Goal: Check status: Check status

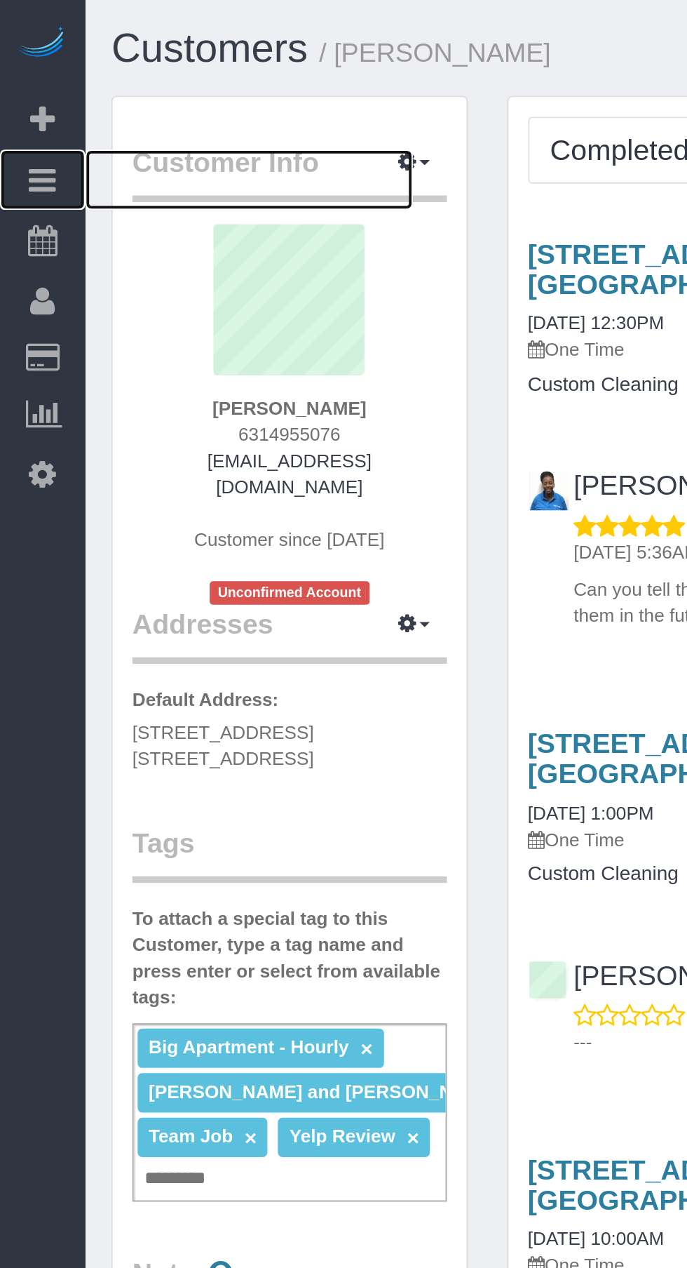
click at [18, 93] on icon at bounding box center [22, 96] width 15 height 17
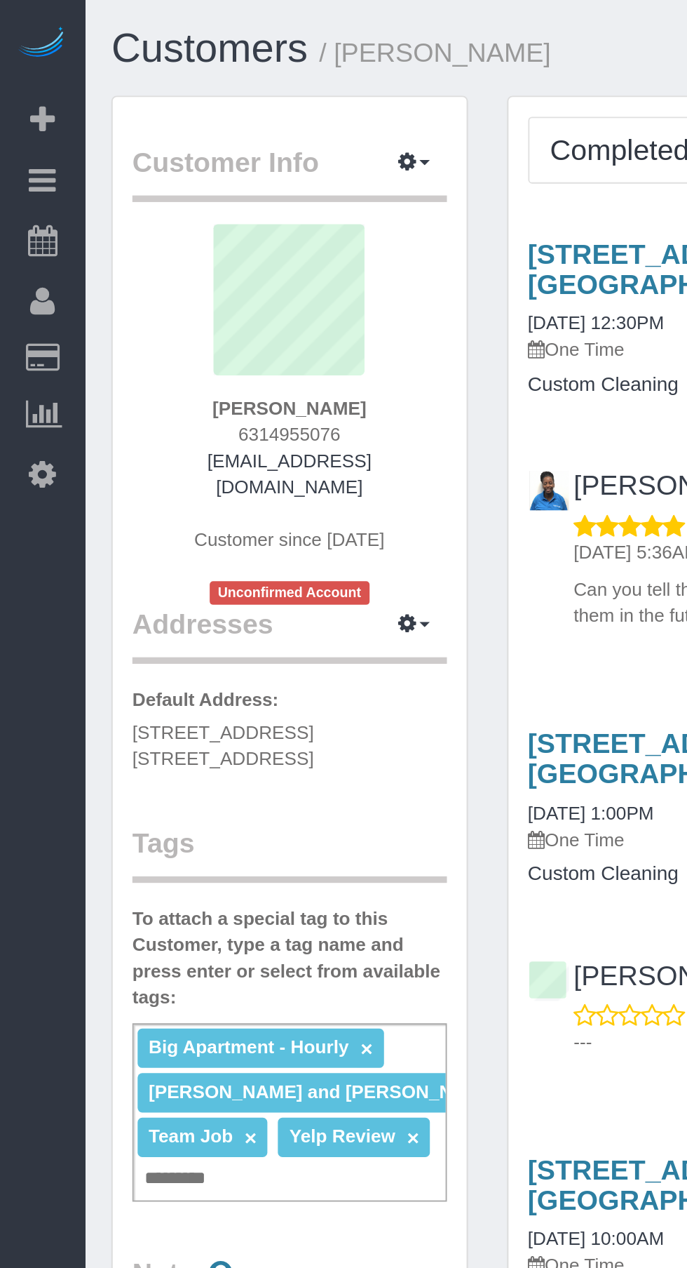
click at [79, 121] on link "Active Bookings" at bounding box center [133, 127] width 175 height 28
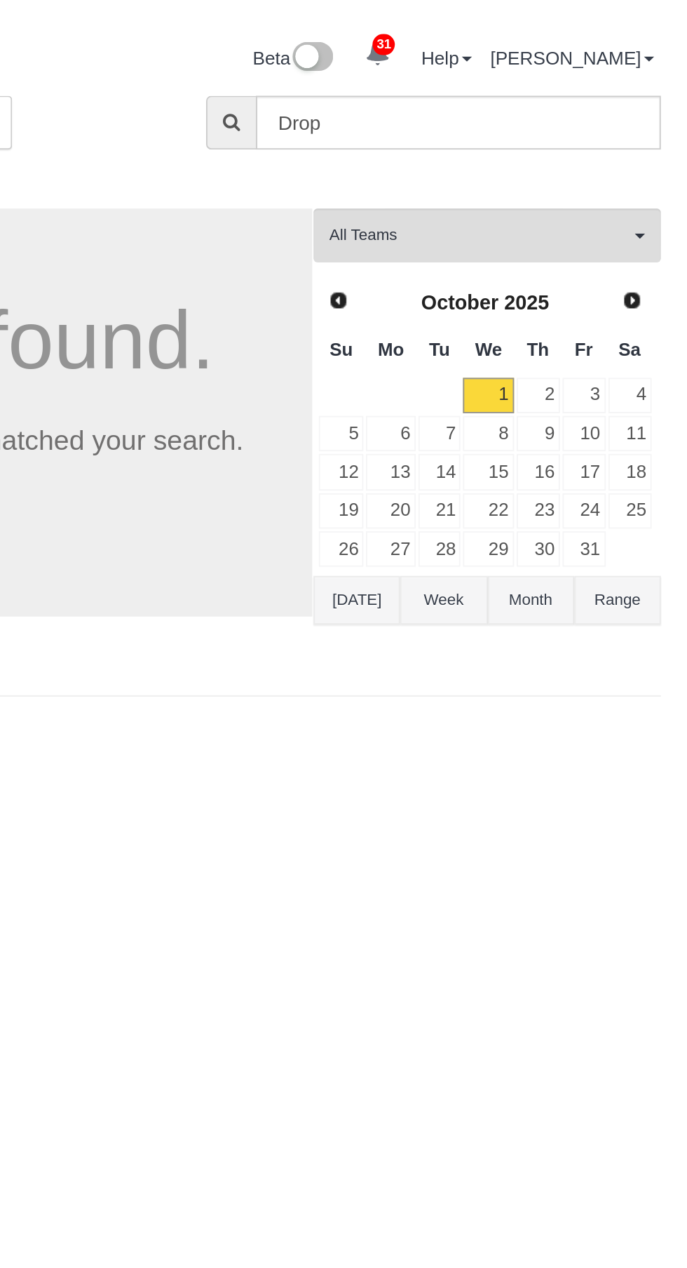
click at [502, 161] on span "Prev" at bounding box center [500, 160] width 11 height 11
click at [556, 284] on link "30" at bounding box center [555, 293] width 23 height 19
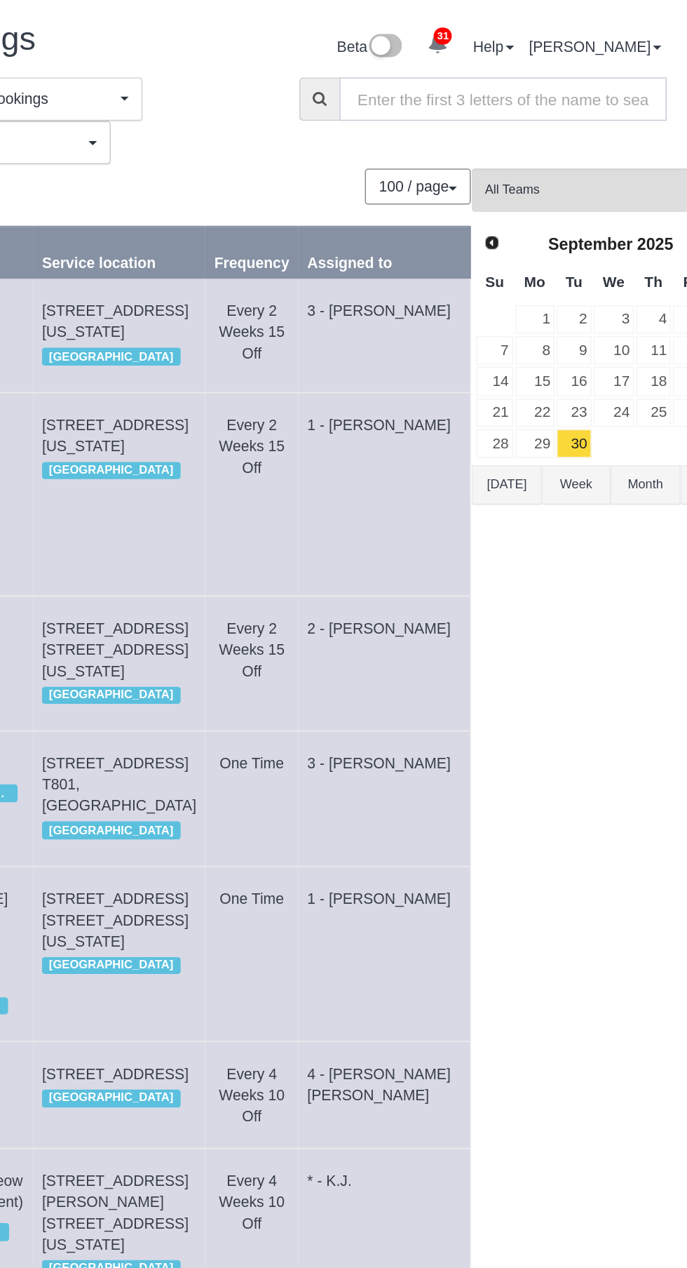
click at [572, 60] on input "text" at bounding box center [565, 65] width 217 height 29
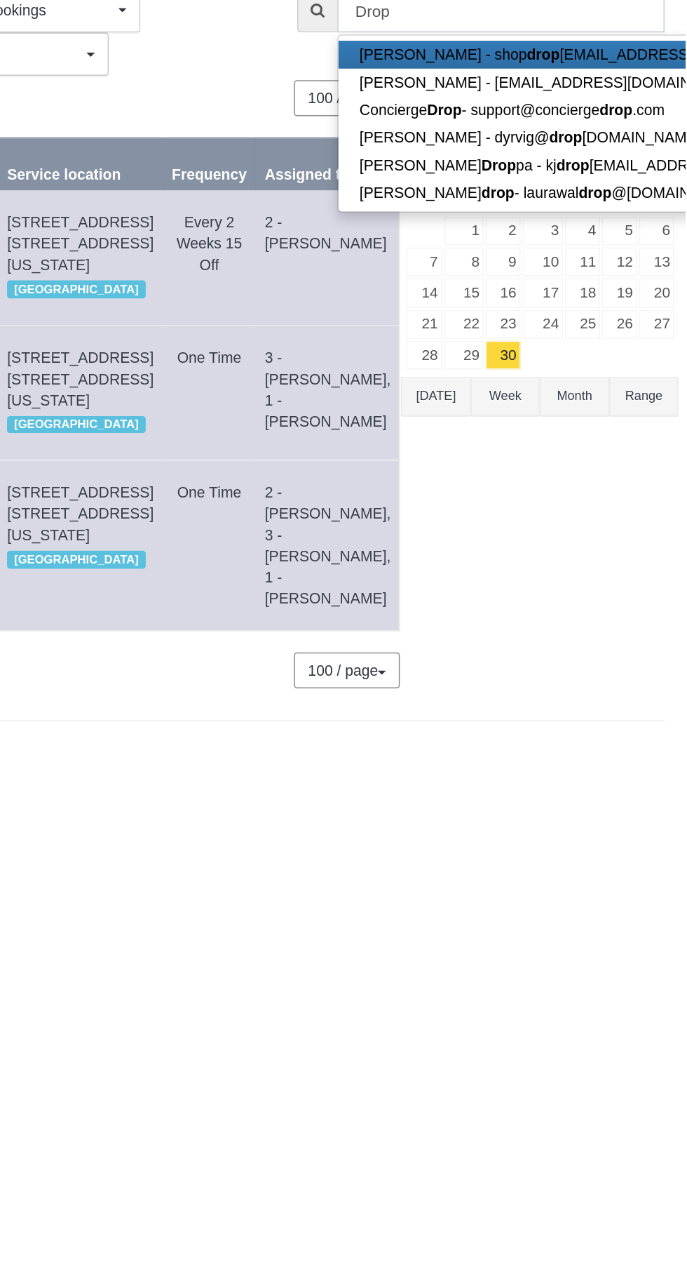
type input "Drop"
click at [556, 434] on div "All Teams Remove Team Filters * - K.J. *[PERSON_NAME] - Test 0 - [PERSON_NAME] …" at bounding box center [591, 320] width 184 height 417
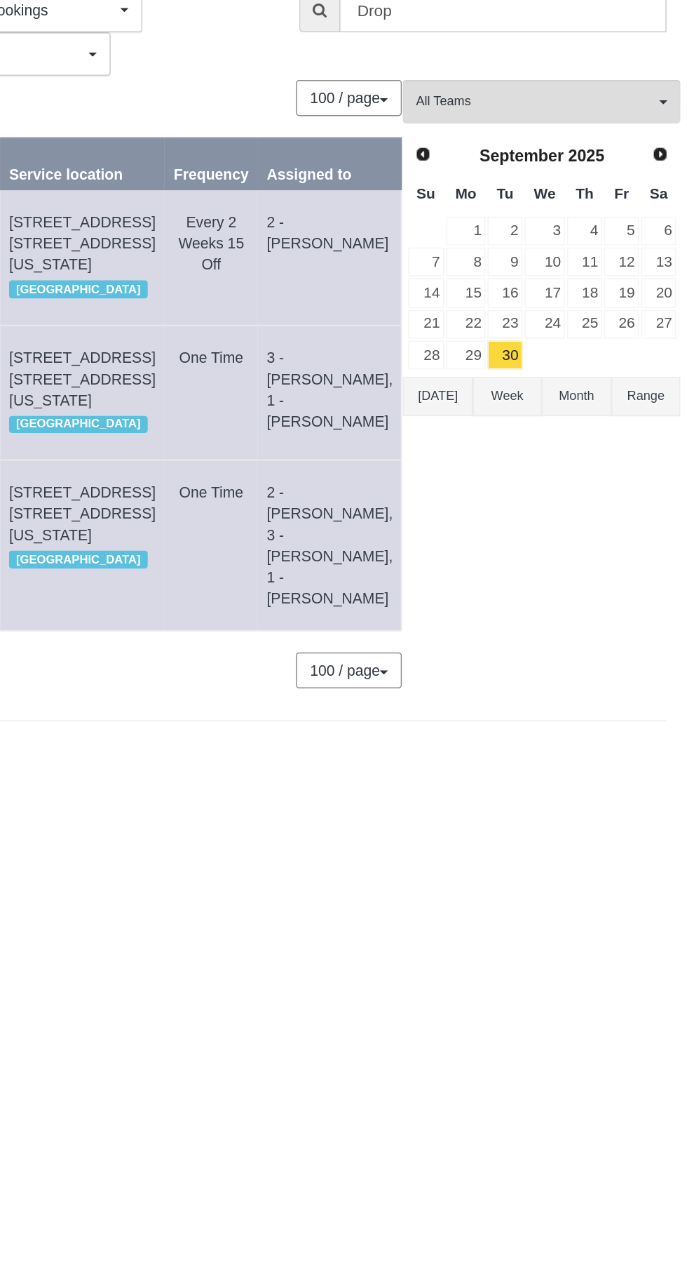
click at [664, 156] on span "Next" at bounding box center [669, 160] width 11 height 11
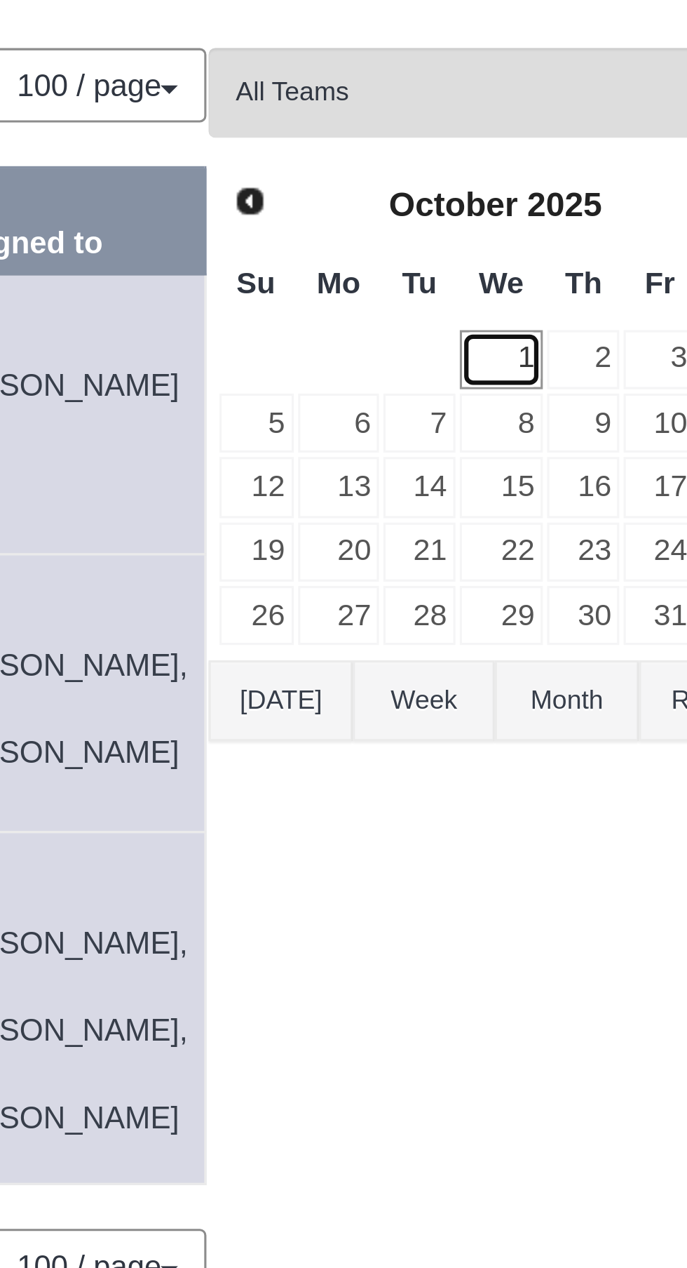
click at [582, 215] on link "1" at bounding box center [592, 211] width 27 height 19
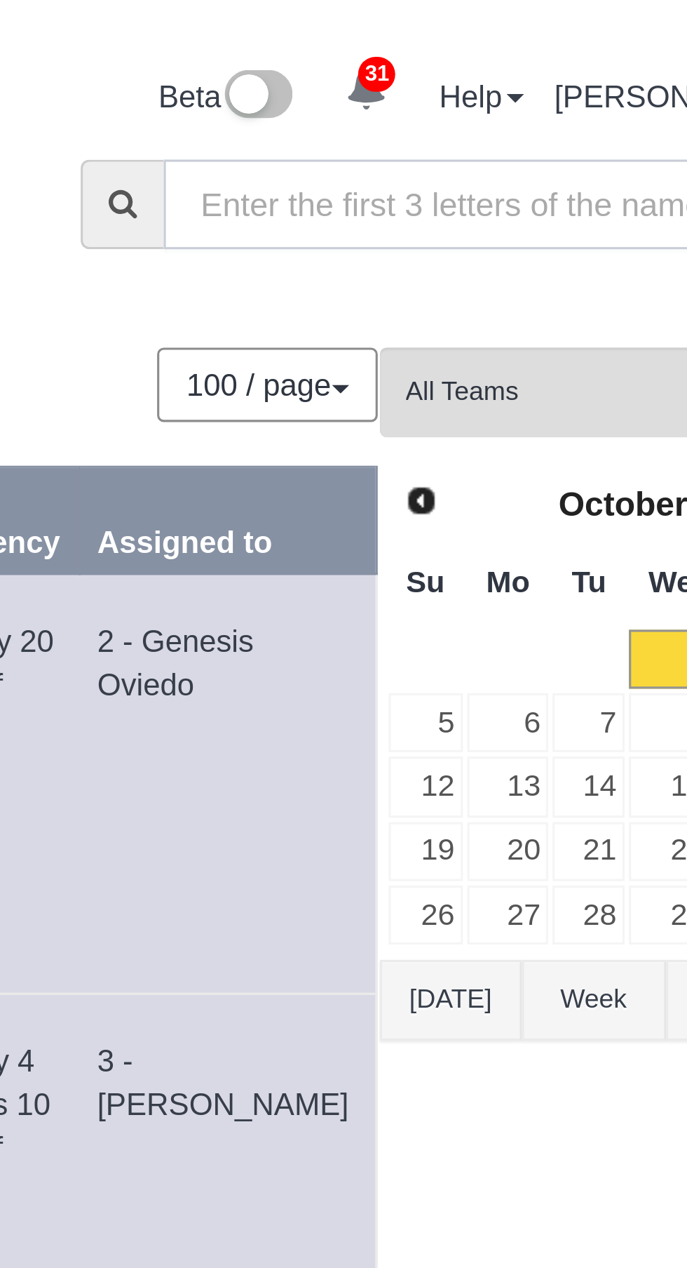
click at [549, 60] on input "text" at bounding box center [565, 65] width 217 height 29
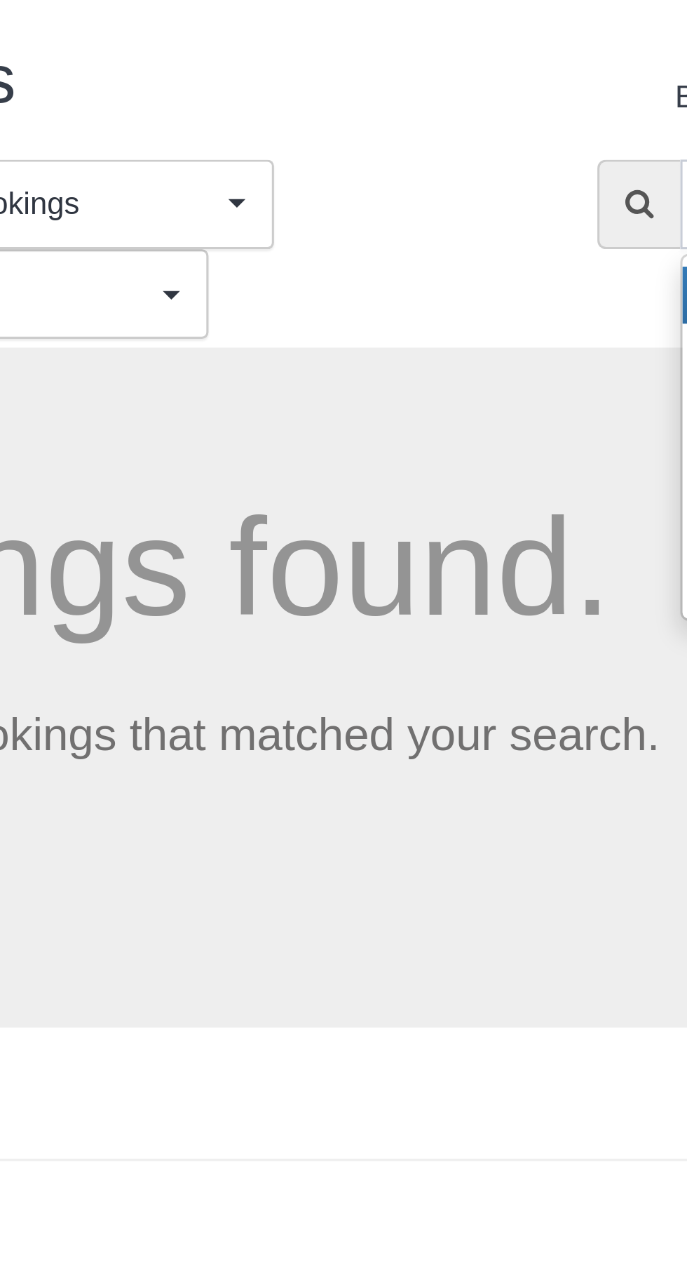
type input "Drop"
click at [357, 126] on div "0 Bookings found. We couldn't find any bookings that matched your search. Creat…" at bounding box center [273, 221] width 427 height 218
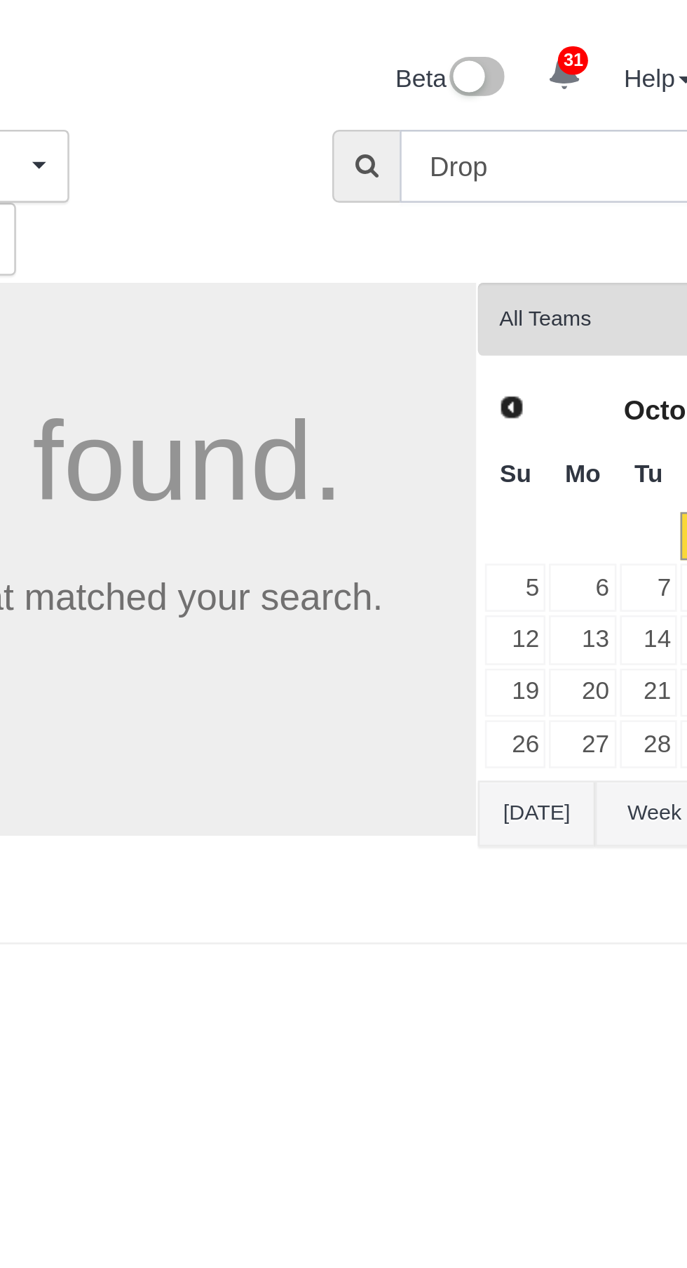
click at [521, 62] on input "Drop" at bounding box center [565, 65] width 217 height 29
